Goal: Information Seeking & Learning: Learn about a topic

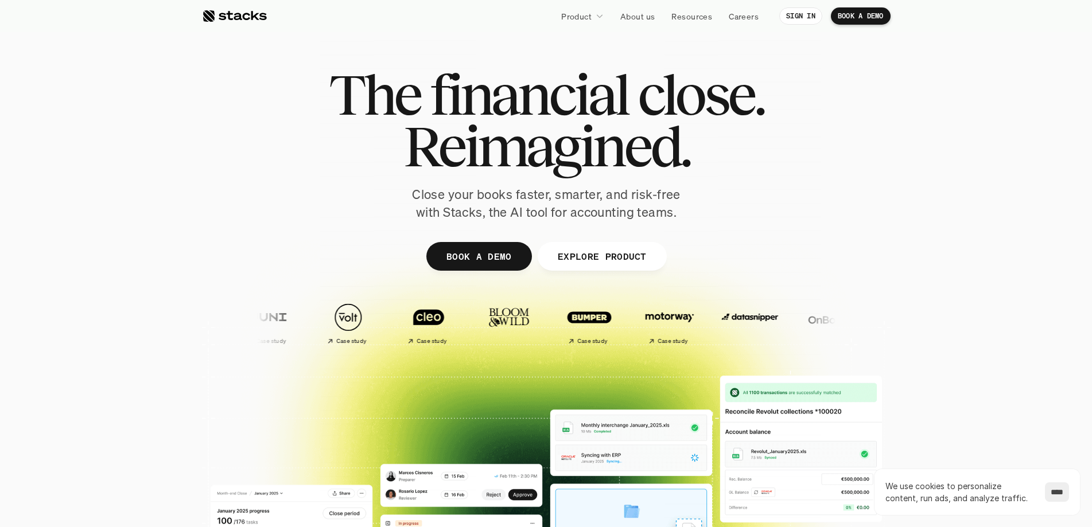
click at [626, 256] on p "EXPLORE PRODUCT" at bounding box center [601, 256] width 89 height 17
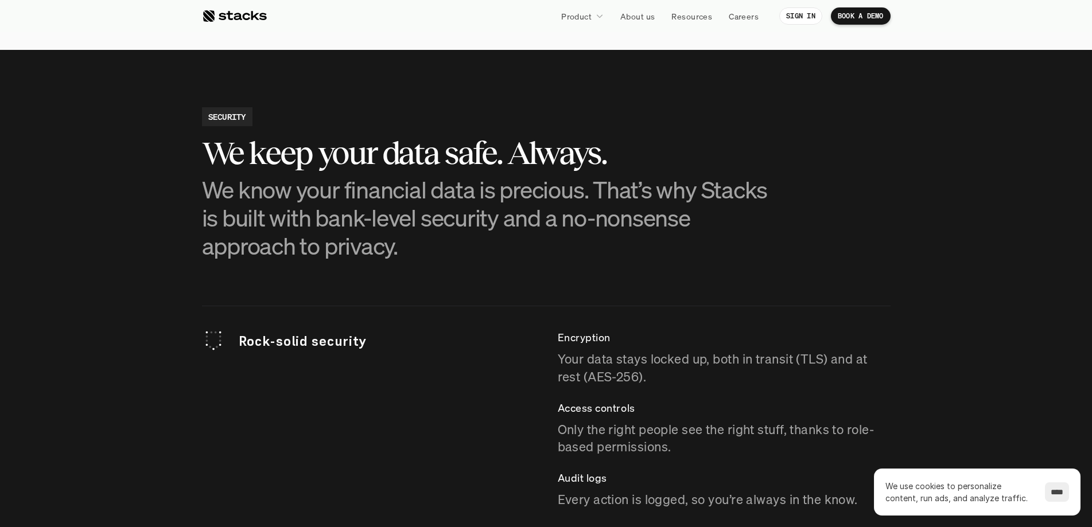
scroll to position [2940, 0]
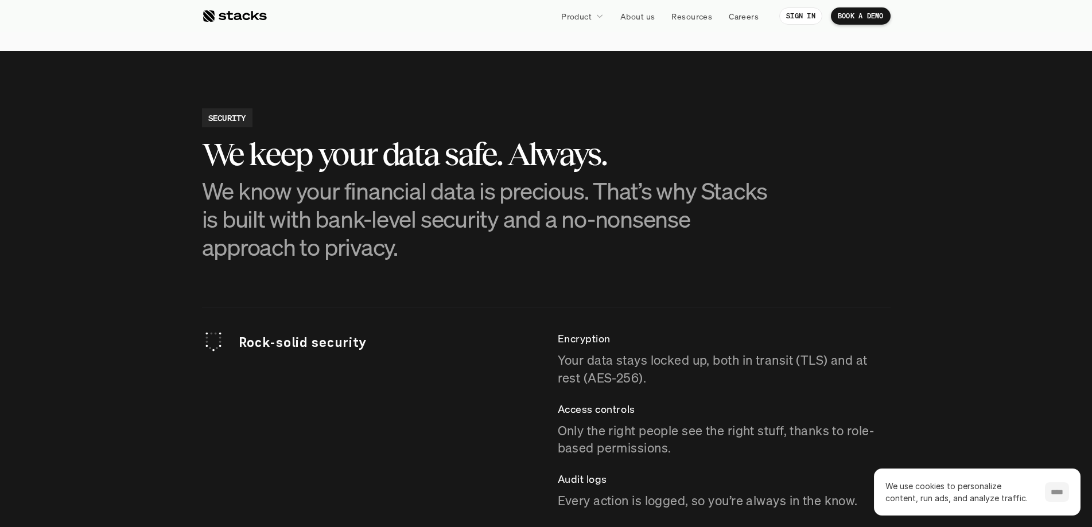
click at [1051, 492] on input "****" at bounding box center [1057, 492] width 24 height 20
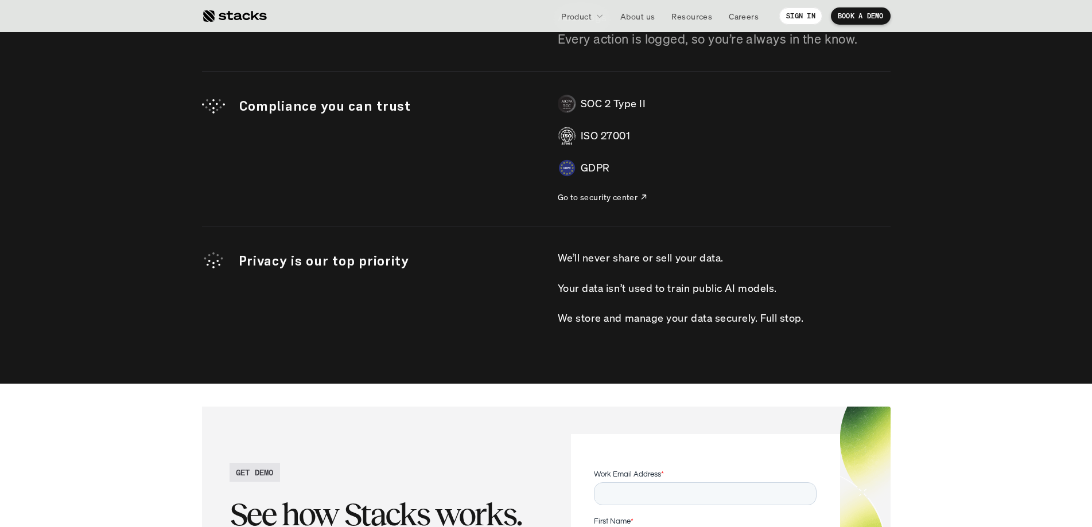
scroll to position [3711, 0]
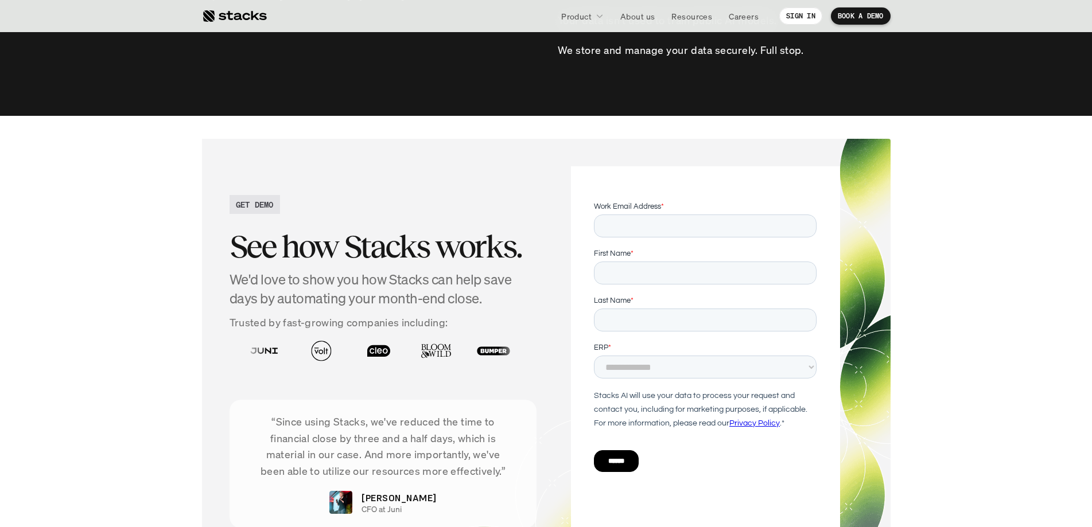
drag, startPoint x: 311, startPoint y: 59, endPoint x: 1015, endPoint y: 550, distance: 858.1
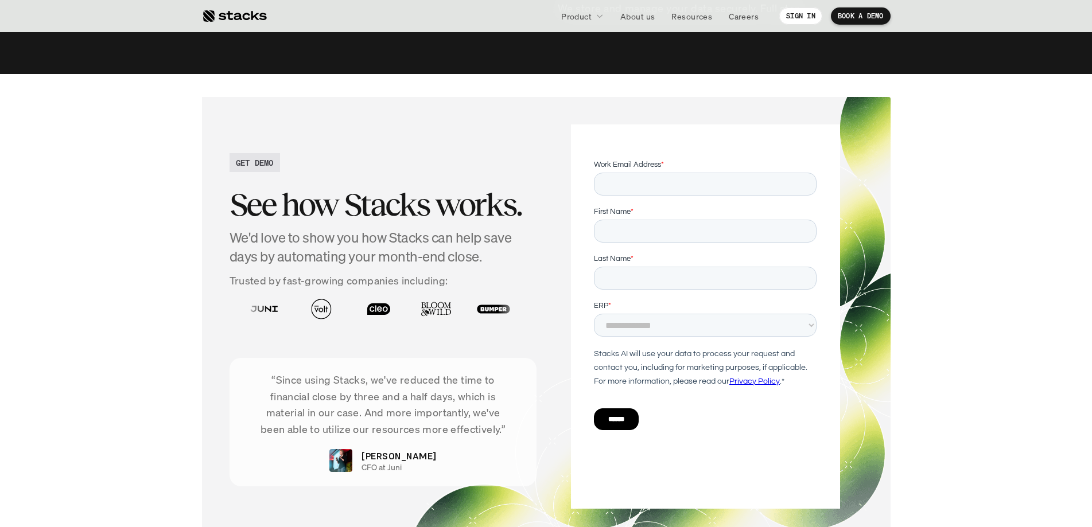
copy div "Lor ipsumdolo sitam. Consectetu. Adipi elit seddo eiusmo, tempori, utl etdo-mag…"
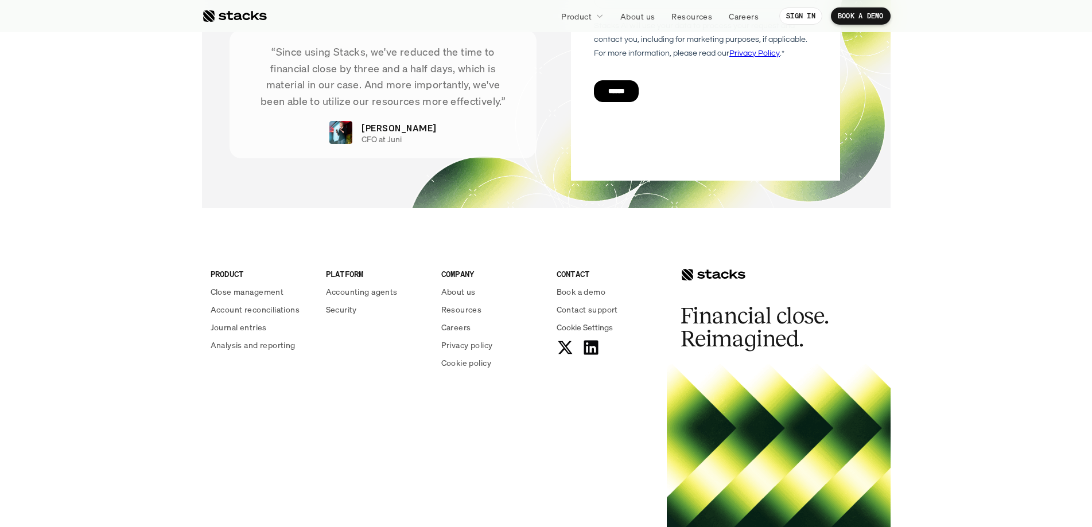
scroll to position [4055, 0]
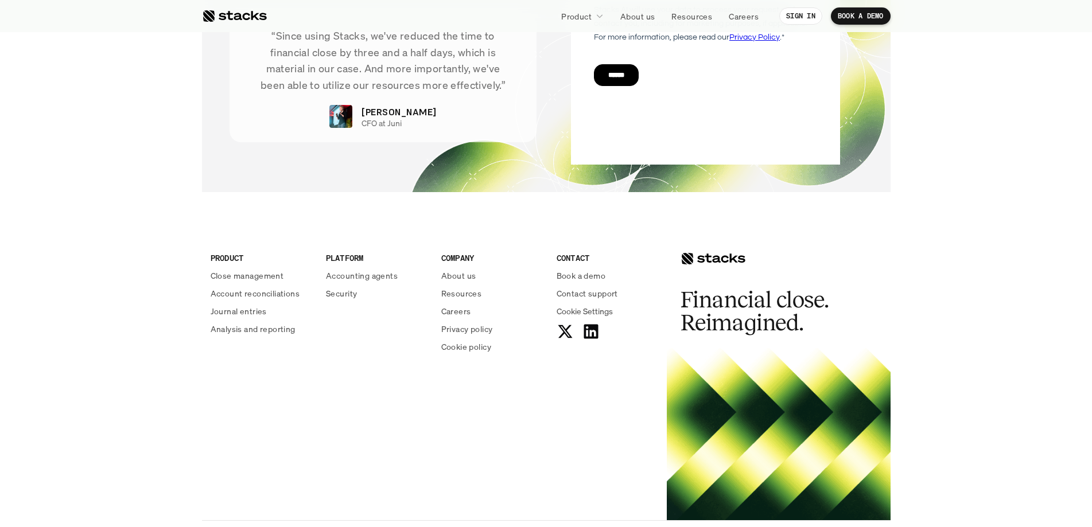
click at [370, 411] on div "PRODUCT Close management Account reconciliations Journal entries Analysis and r…" at bounding box center [546, 367] width 688 height 305
click at [235, 279] on p "Close management" at bounding box center [247, 276] width 73 height 12
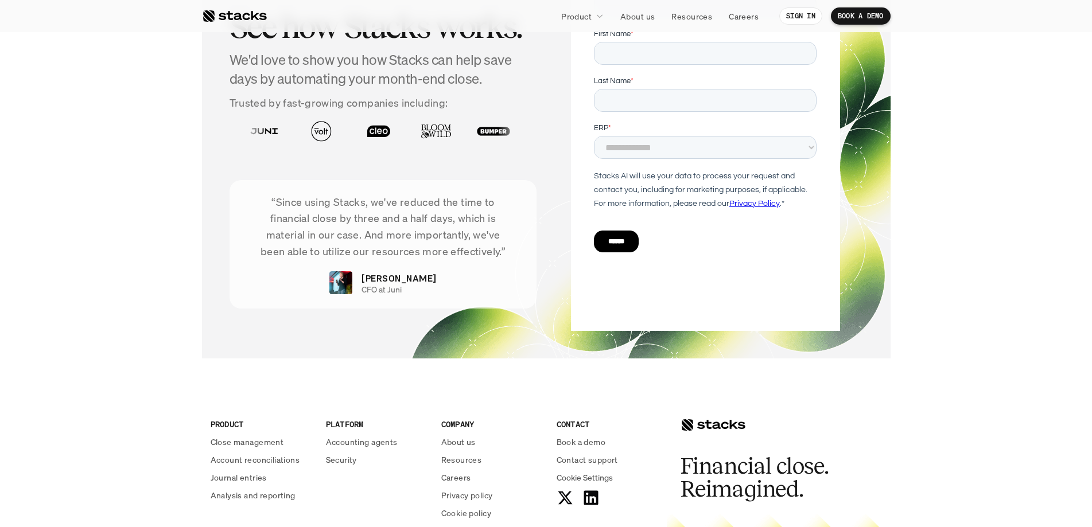
scroll to position [2472, 0]
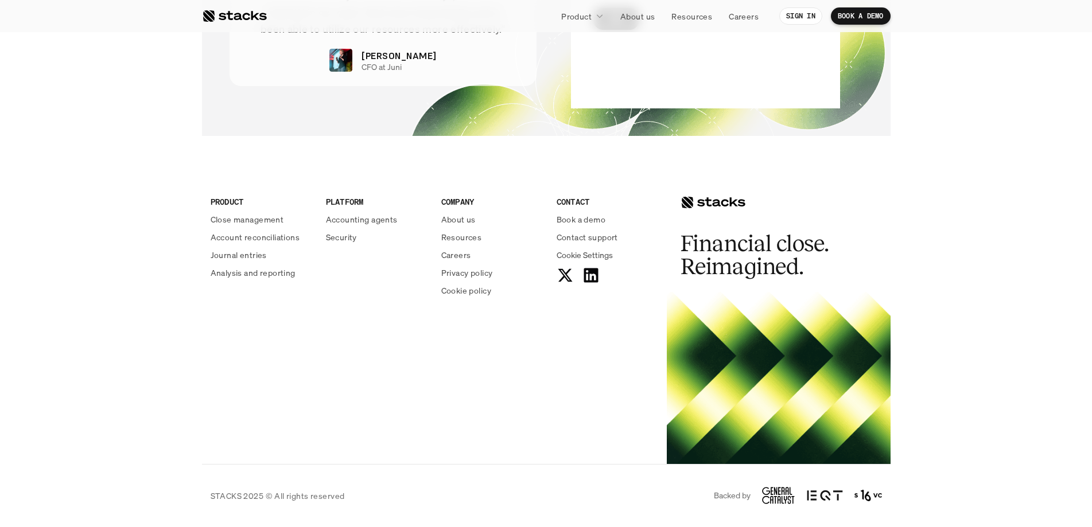
drag, startPoint x: 356, startPoint y: 63, endPoint x: 695, endPoint y: 550, distance: 592.9
copy div "Lorem ips dolor. Sitamet con adipi. Elit sedd eius tempo inc utlab etdolo. Magn…"
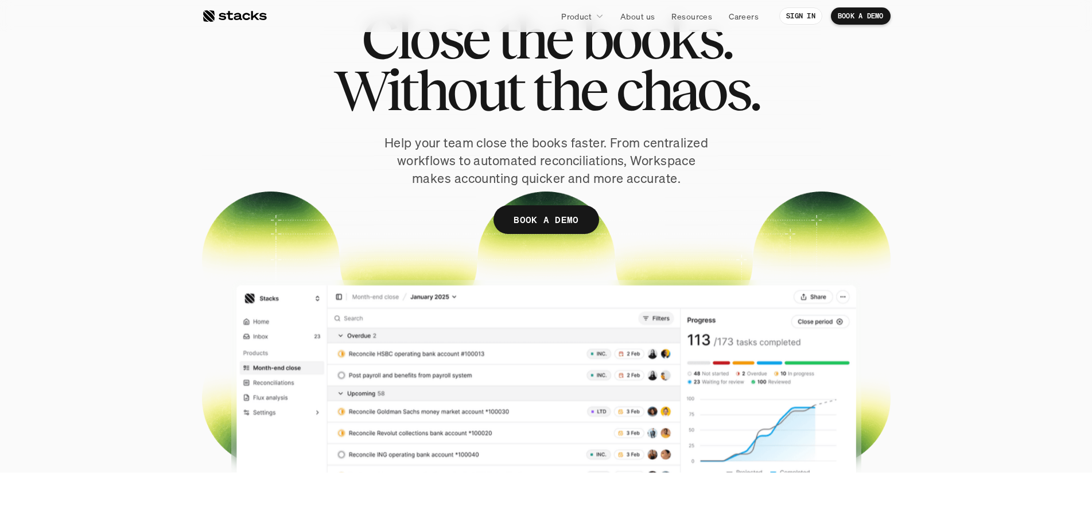
scroll to position [0, 0]
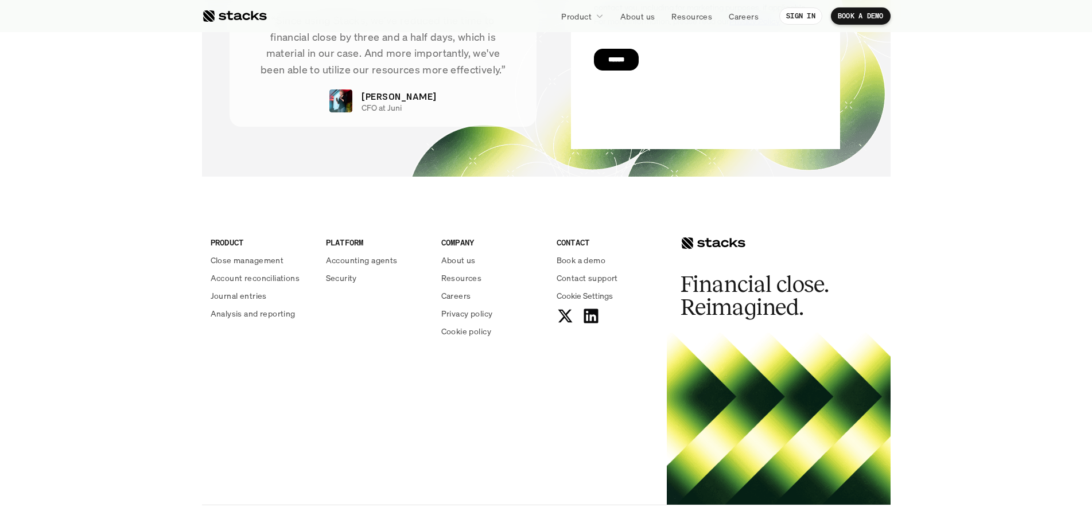
scroll to position [4054, 0]
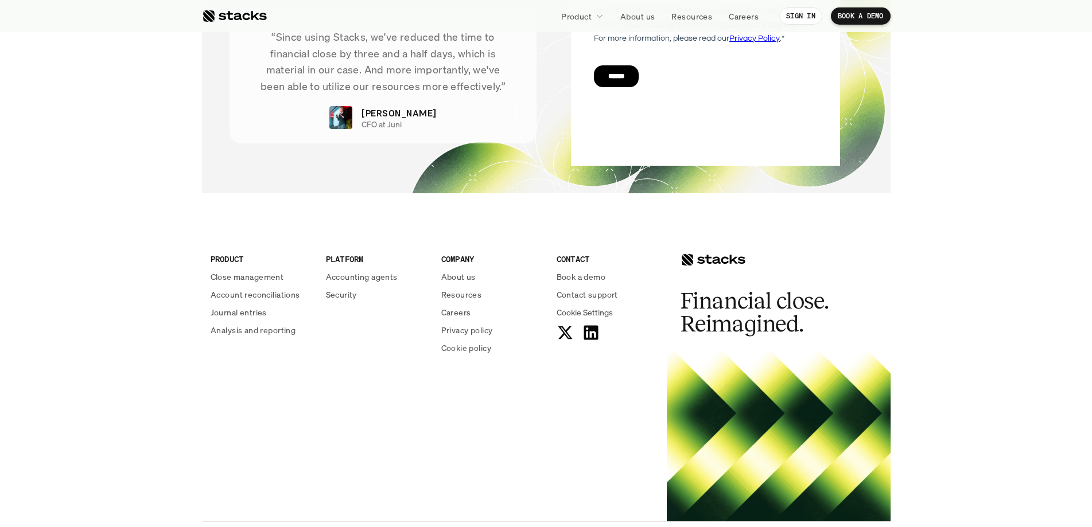
click at [256, 294] on p "Account reconciliations" at bounding box center [255, 295] width 89 height 12
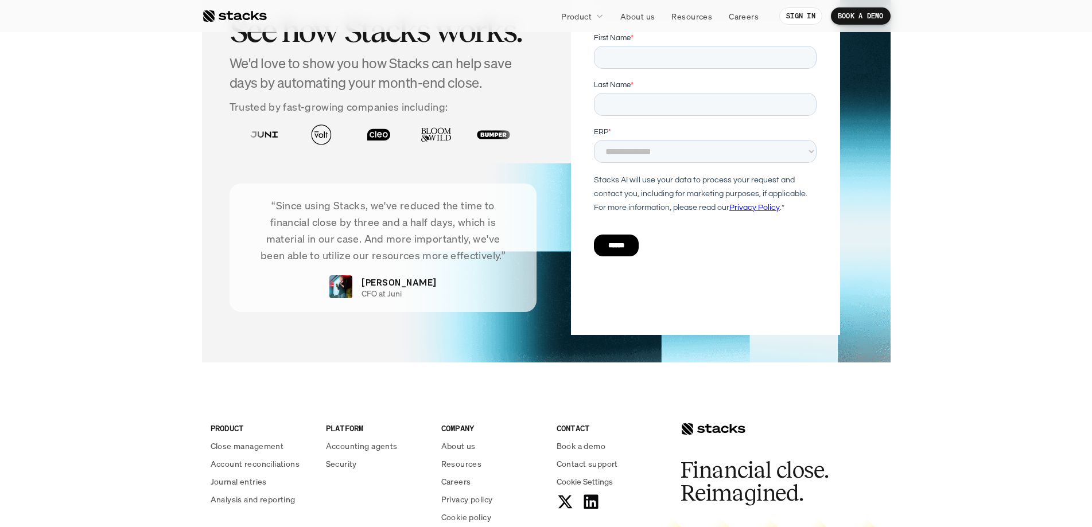
scroll to position [2806, 0]
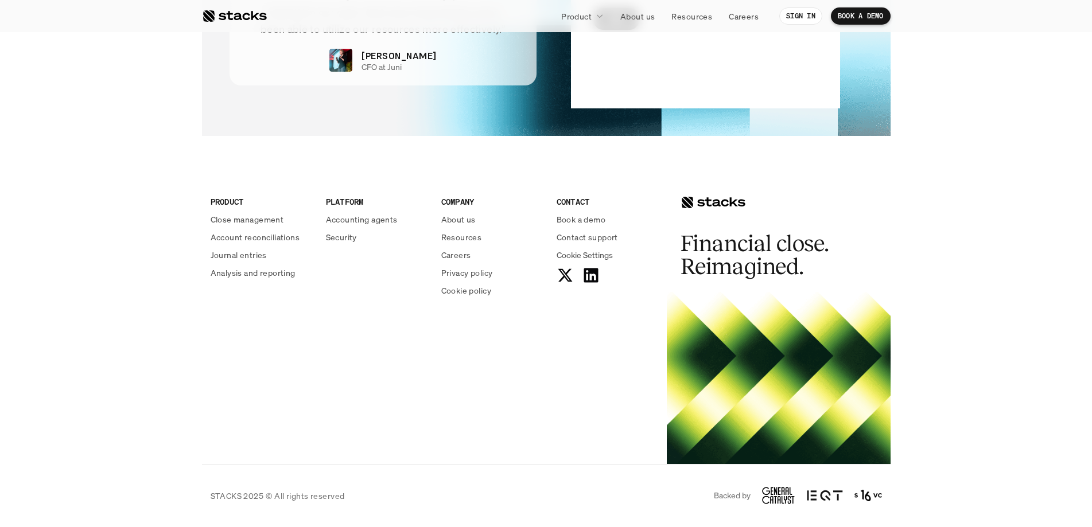
drag, startPoint x: 383, startPoint y: 53, endPoint x: 693, endPoint y: 550, distance: 584.9
copy div "LO-ipsumdo sitametconsecte Adi Elitse doei temp inci utlaboreet doloremagn aliq…"
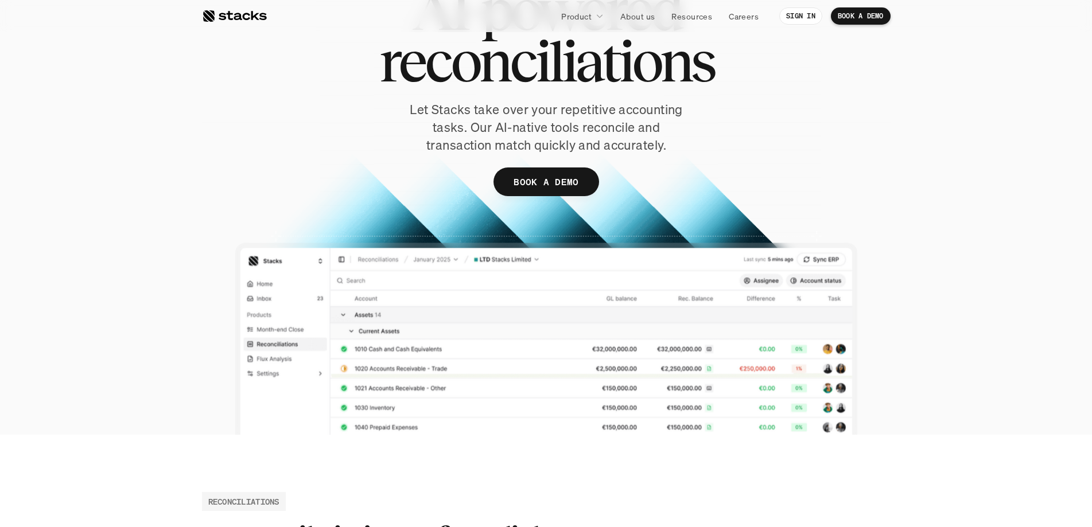
scroll to position [0, 0]
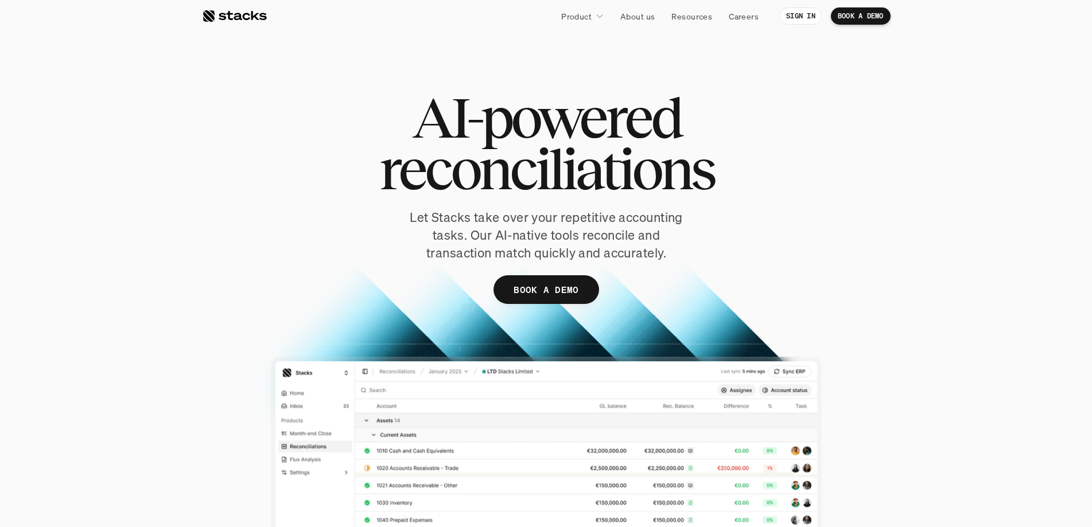
click at [854, 235] on div "AI-powered reconciliations Let Stacks take over your repetitive accounting task…" at bounding box center [546, 215] width 688 height 247
click at [628, 20] on p "About us" at bounding box center [637, 16] width 34 height 12
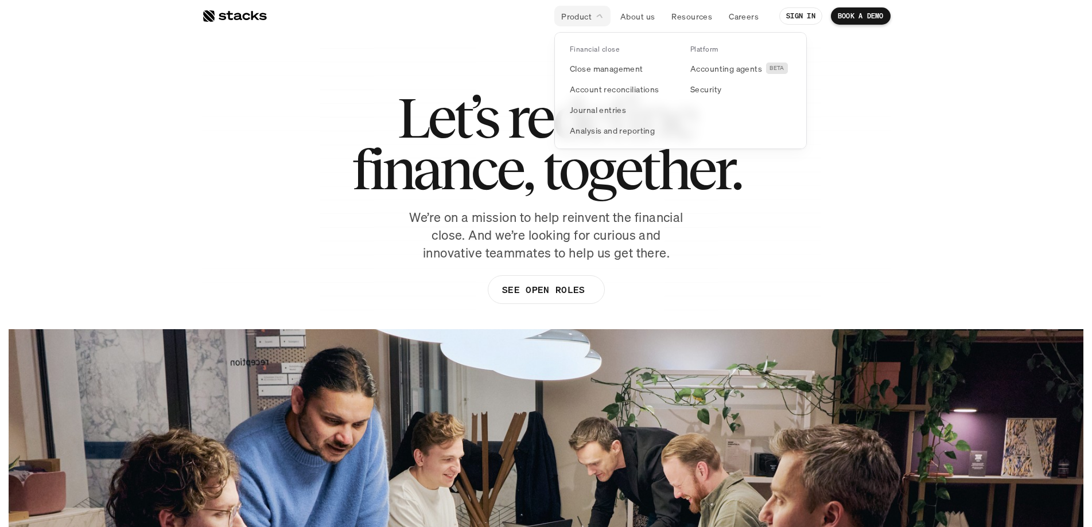
click at [580, 17] on p "Product" at bounding box center [576, 16] width 30 height 12
click at [587, 65] on p "Close management" at bounding box center [606, 69] width 73 height 12
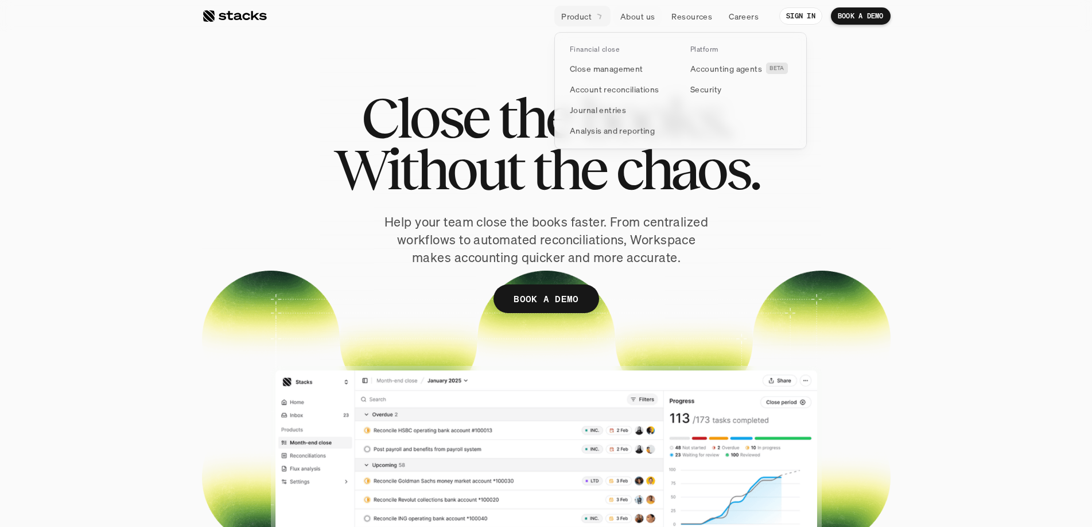
click at [580, 15] on p "Product" at bounding box center [576, 16] width 30 height 12
click at [602, 89] on p "Account reconciliations" at bounding box center [614, 89] width 89 height 12
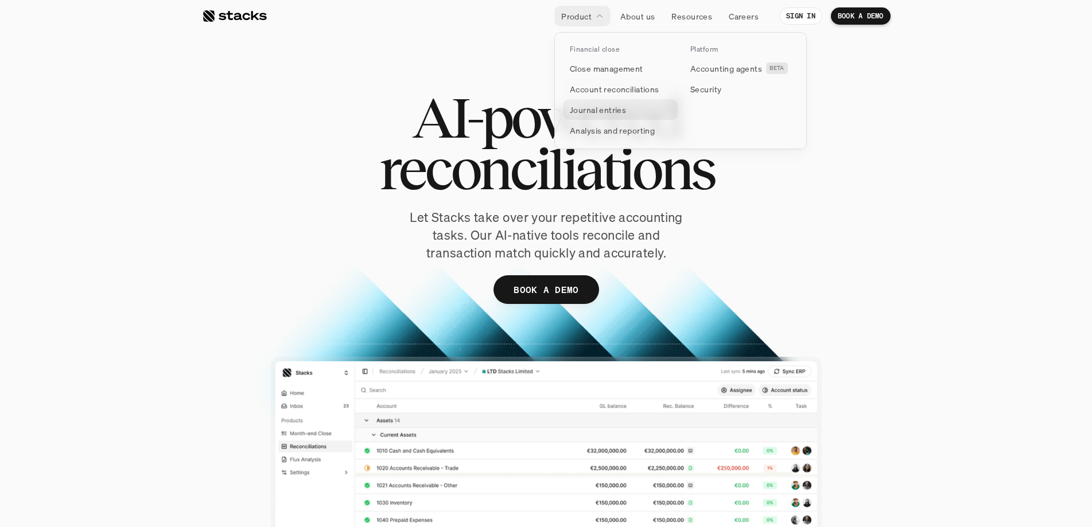
click at [604, 104] on p "Journal entries" at bounding box center [598, 110] width 56 height 12
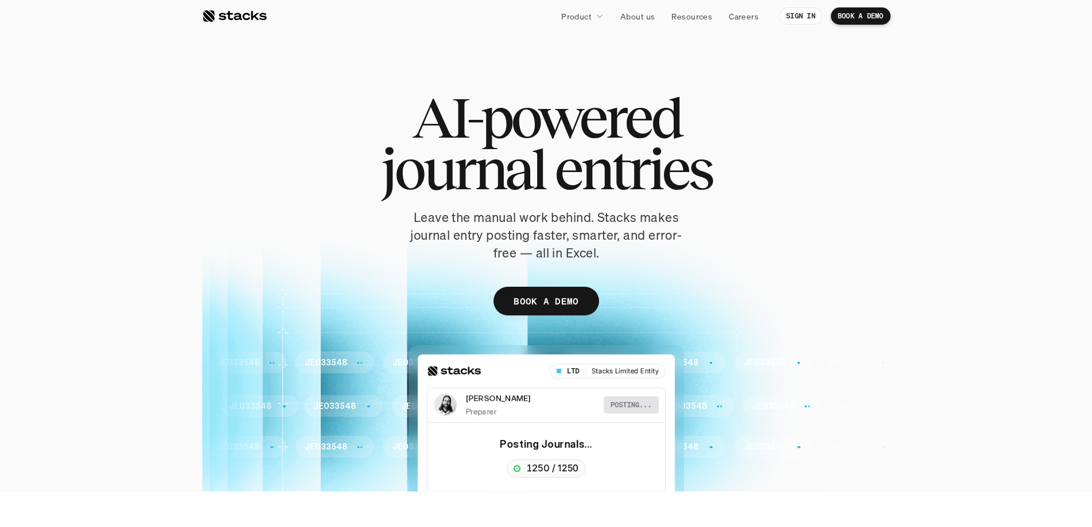
drag, startPoint x: 181, startPoint y: 2, endPoint x: 454, endPoint y: 0, distance: 273.0
click at [399, 32] on section "AI-powered journal entries Leave the manual work behind. Stacks makes journal e…" at bounding box center [546, 246] width 1092 height 492
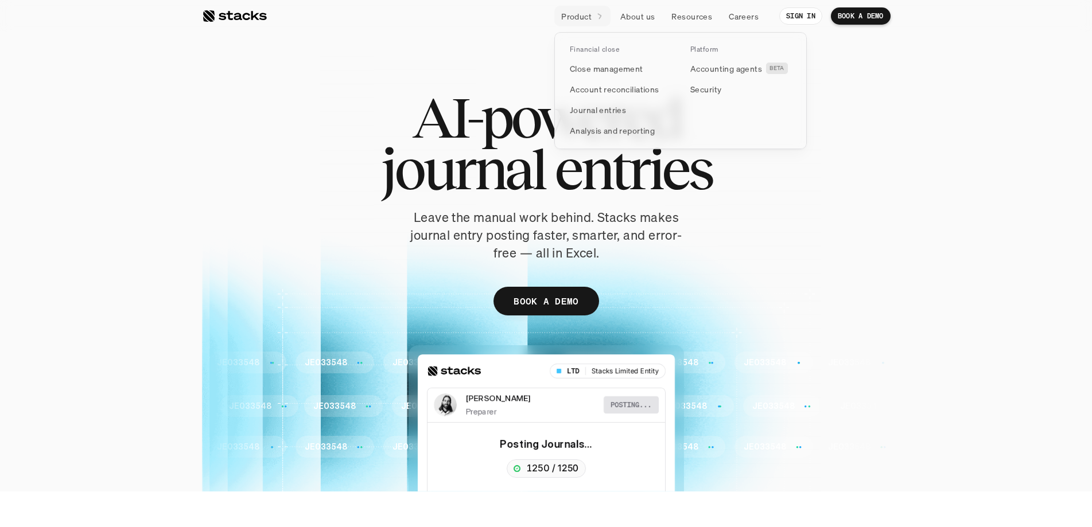
click at [594, 11] on link "Product" at bounding box center [582, 16] width 56 height 21
click at [608, 130] on p "Analysis and reporting" at bounding box center [612, 130] width 85 height 12
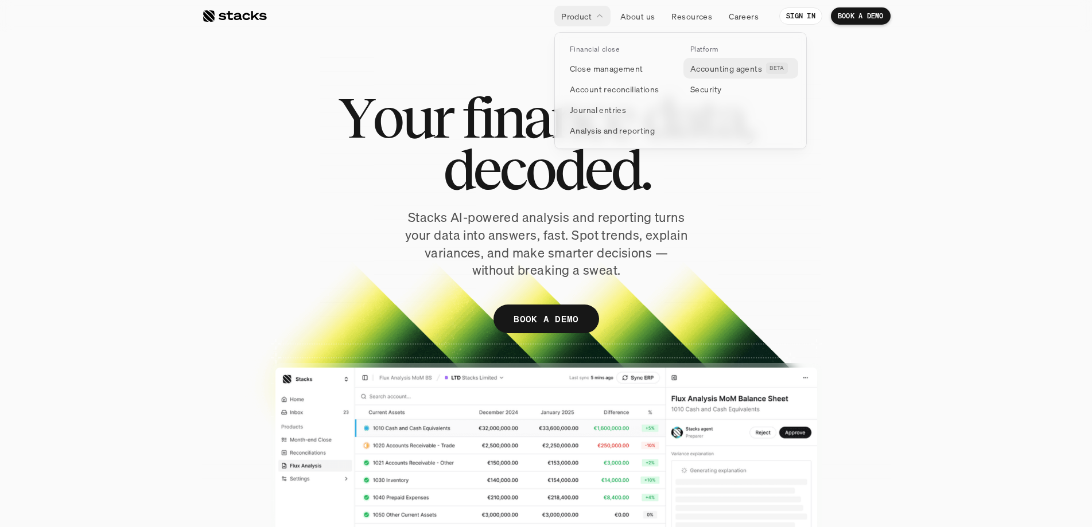
click at [709, 70] on p "Accounting agents" at bounding box center [726, 69] width 72 height 12
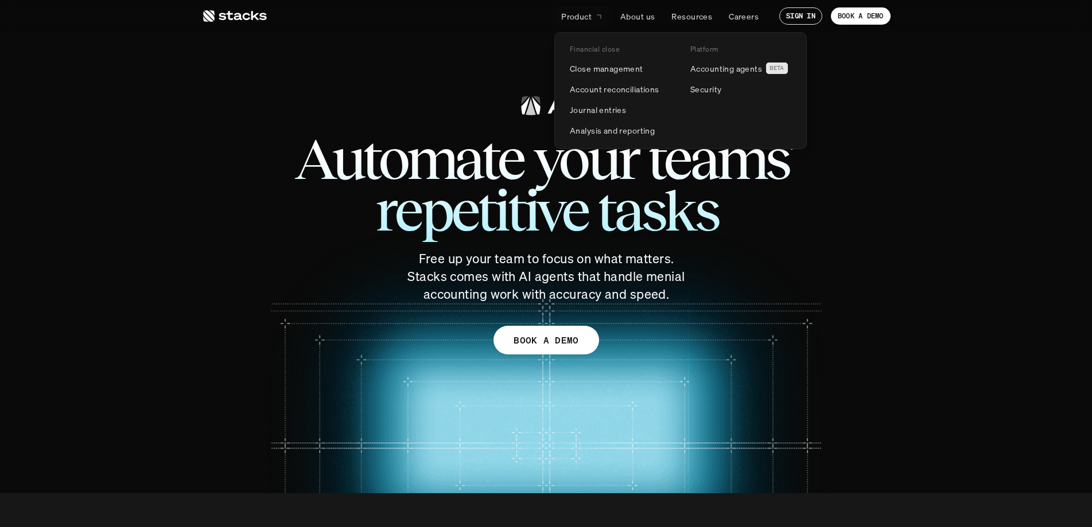
click at [574, 19] on p "Product" at bounding box center [576, 16] width 30 height 12
click at [701, 88] on p "Security" at bounding box center [705, 89] width 31 height 12
